Goal: Find specific page/section: Find specific page/section

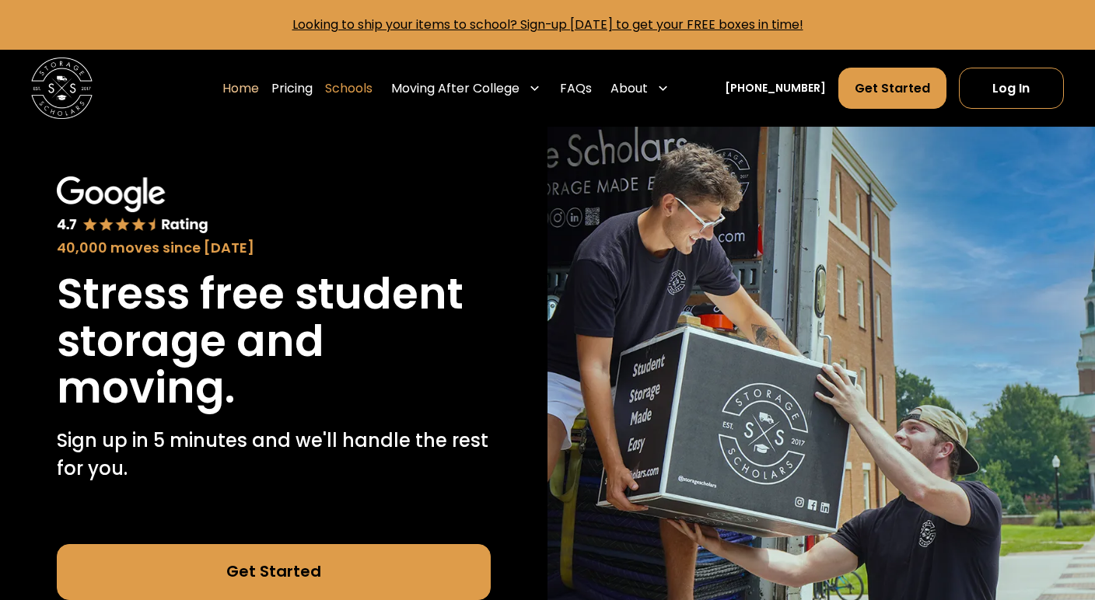
click at [366, 86] on link "Schools" at bounding box center [348, 89] width 47 height 44
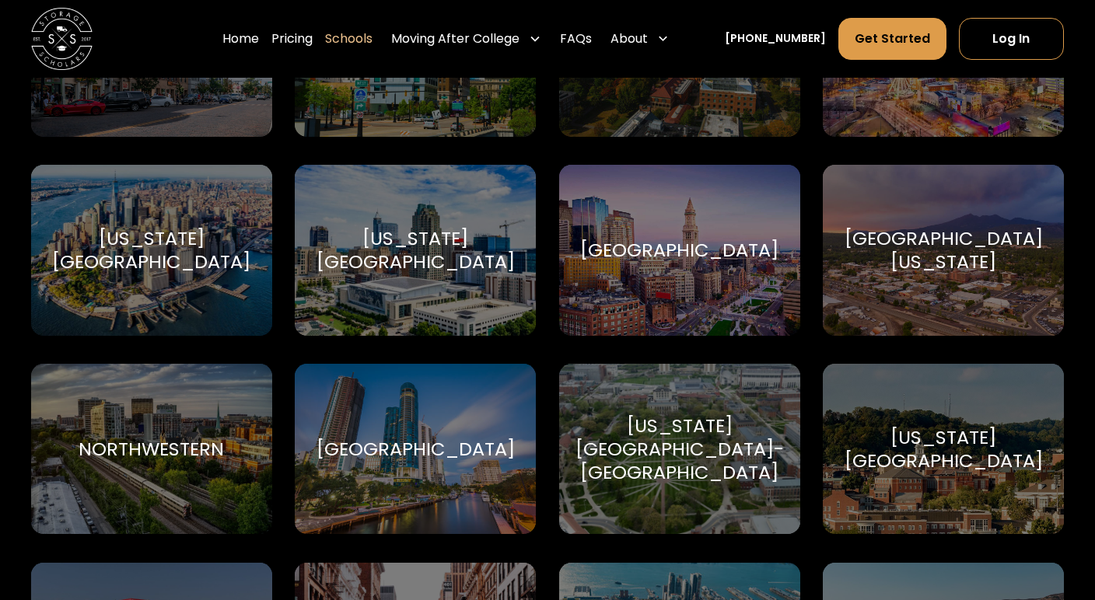
scroll to position [4198, 0]
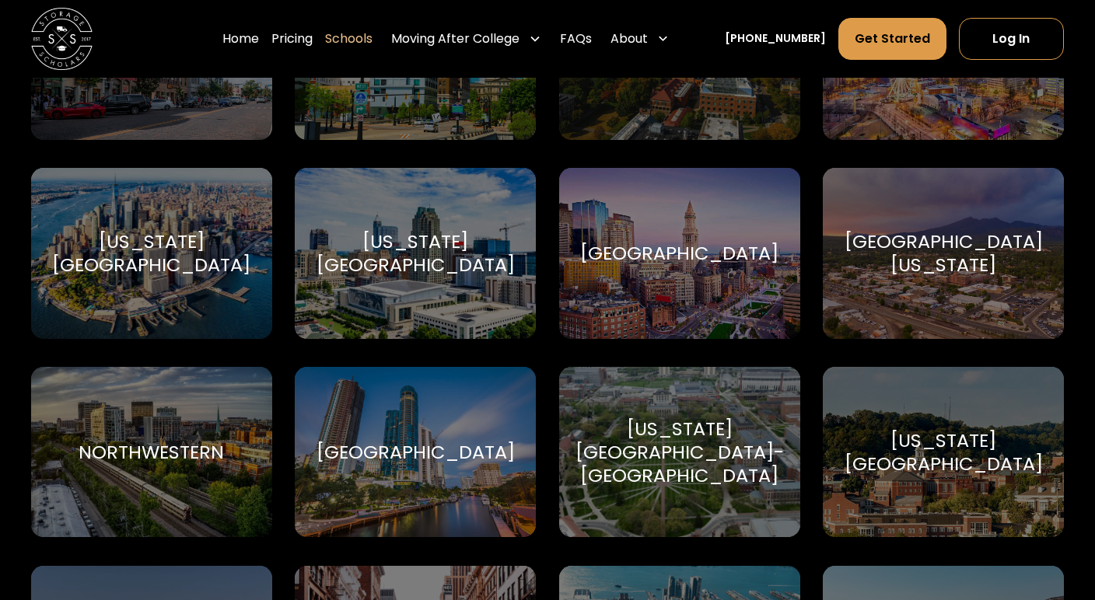
click at [152, 289] on div "New York University New York University" at bounding box center [151, 253] width 241 height 170
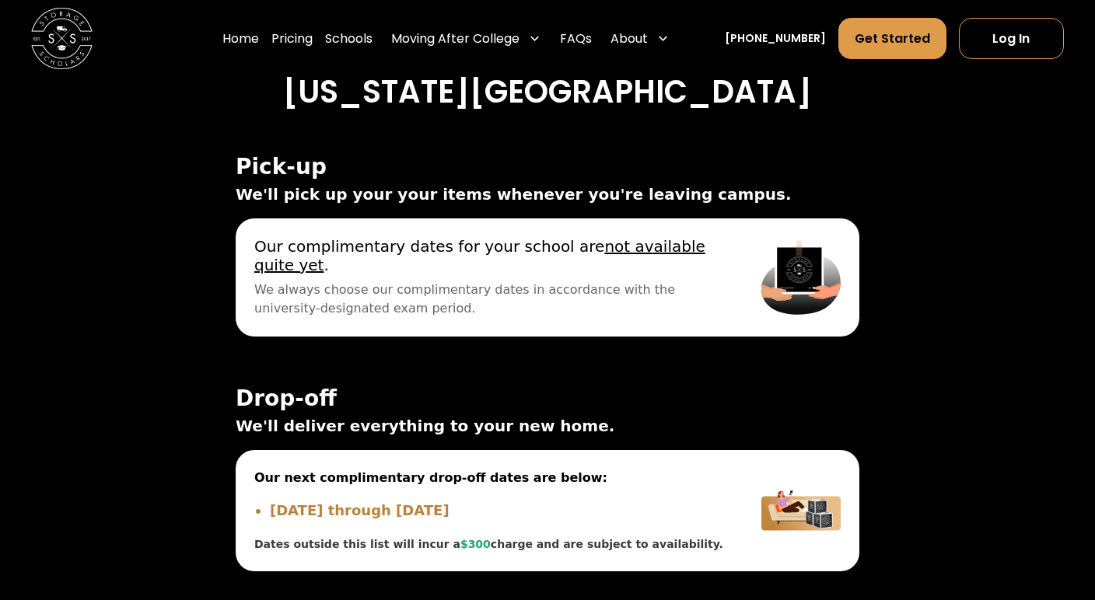
scroll to position [5745, 0]
